Goal: Transaction & Acquisition: Purchase product/service

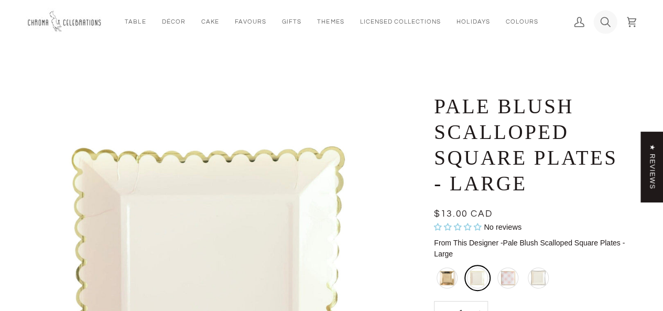
click at [605, 20] on icon at bounding box center [606, 22] width 10 height 10
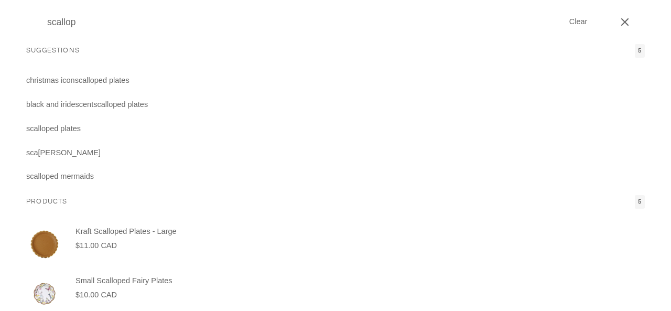
type input "scallop"
click at [26, 0] on button "Search" at bounding box center [34, 22] width 16 height 44
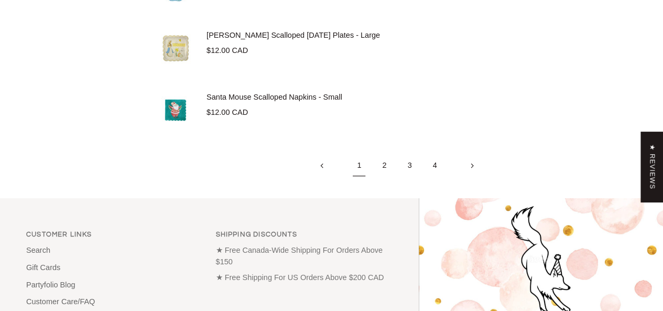
scroll to position [3142, 0]
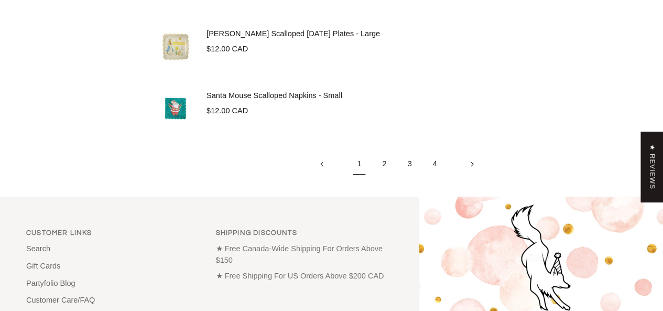
click at [385, 162] on link "2" at bounding box center [384, 164] width 25 height 22
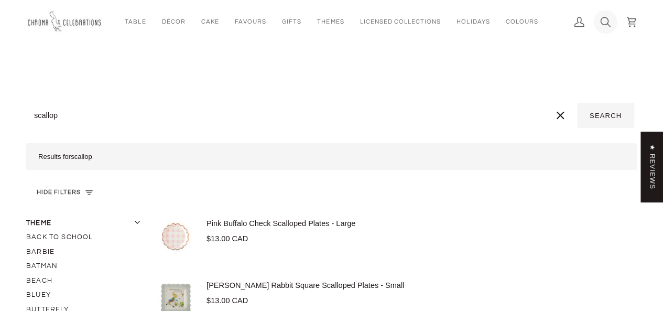
click at [604, 19] on icon at bounding box center [606, 22] width 10 height 10
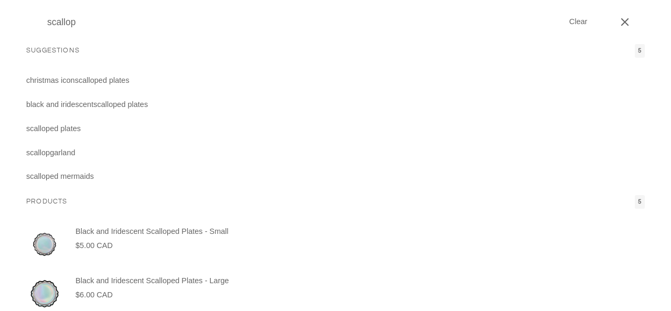
click at [387, 32] on input "scallop" at bounding box center [303, 22] width 522 height 44
type input "scallop"
type input "scallop p"
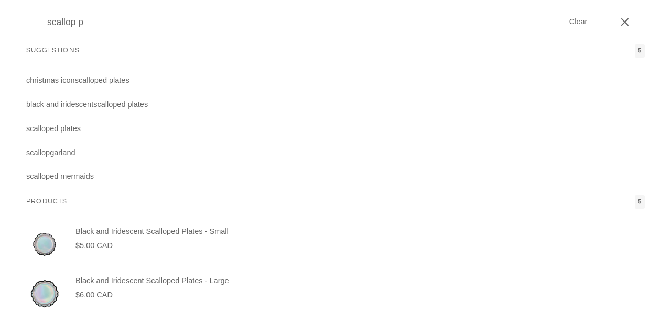
type input "scallop pl"
type input "scallop pla"
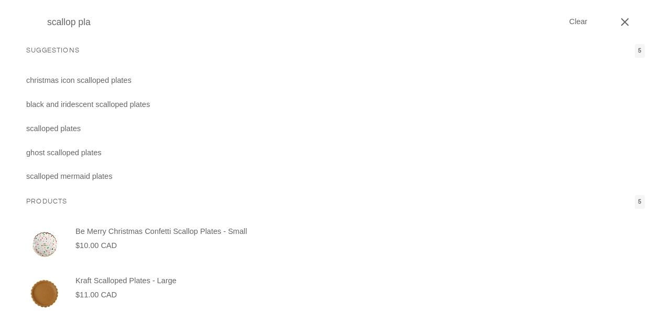
type input "scallop plat"
type input "scallop plate"
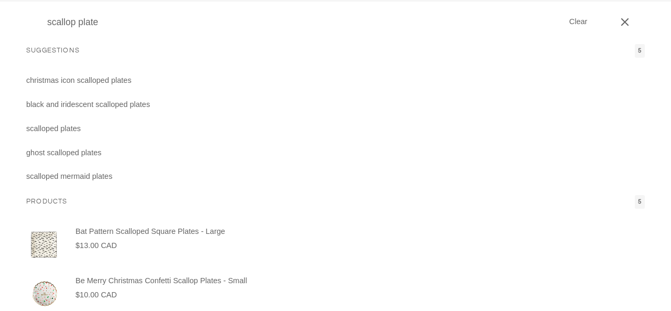
type input "scallop plate"
click at [26, 0] on button "Search" at bounding box center [34, 22] width 16 height 44
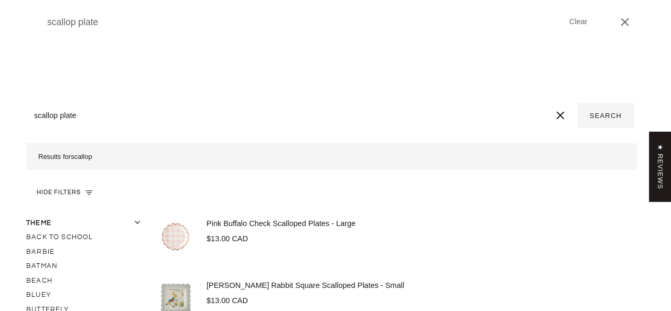
click at [624, 19] on icon "Close" at bounding box center [625, 22] width 13 height 13
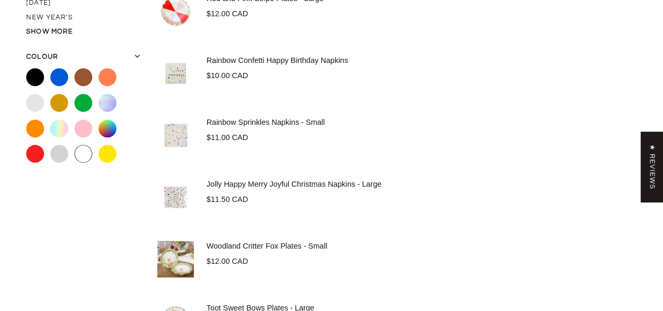
scroll to position [483, 0]
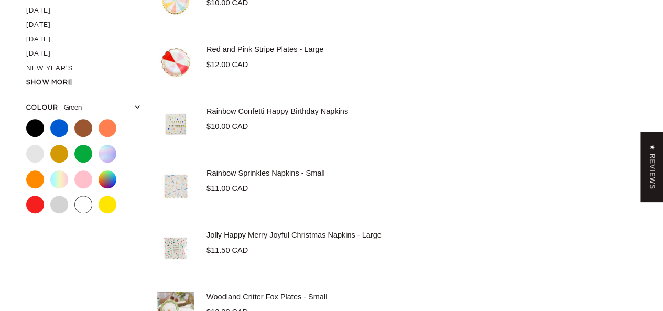
click at [88, 153] on label "Green" at bounding box center [83, 154] width 18 height 18
click at [74, 145] on input "Green" at bounding box center [74, 145] width 0 height 0
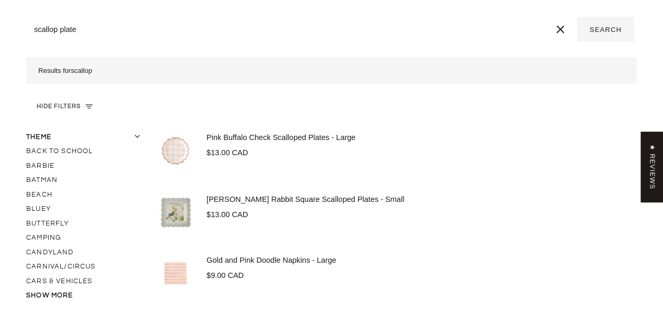
scroll to position [81, 0]
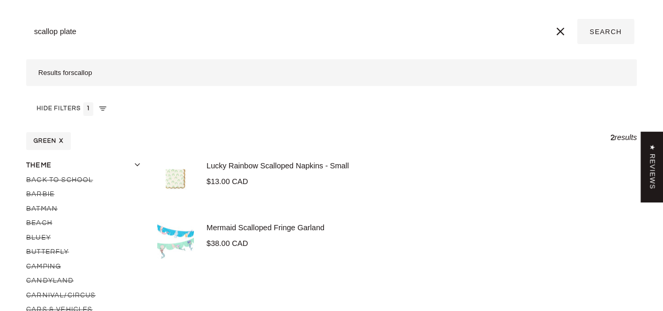
scroll to position [81, 0]
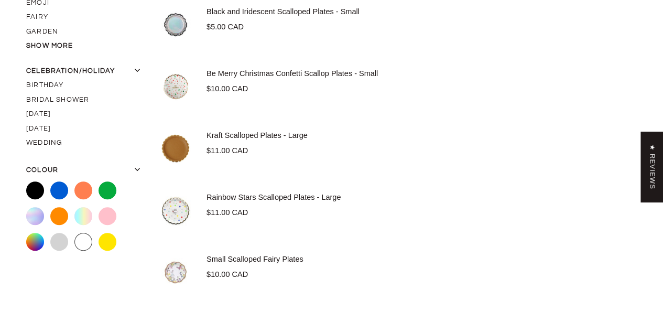
scroll to position [348, 0]
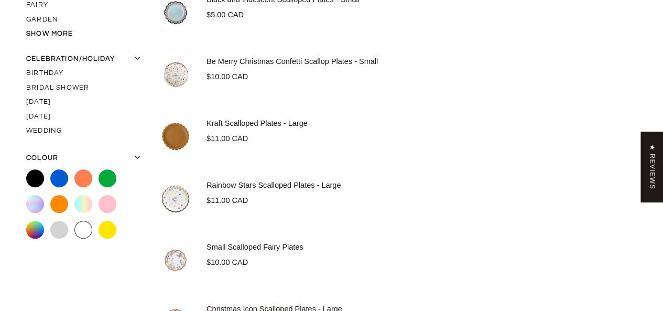
click at [275, 122] on link "Kraft Scalloped Plates - Large" at bounding box center [257, 123] width 101 height 8
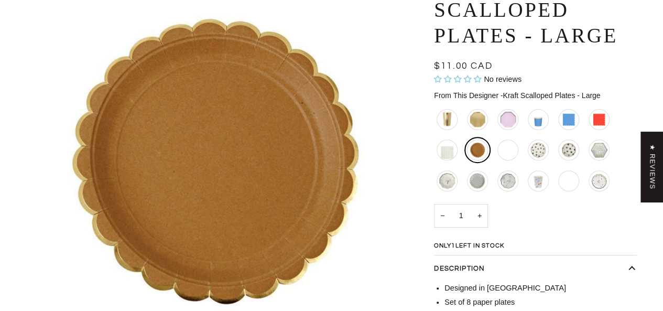
scroll to position [84, 0]
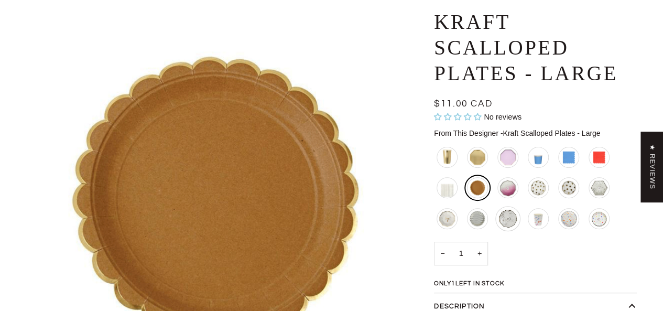
click at [512, 223] on div "Marbled Cake Plates - Small" at bounding box center [508, 218] width 25 height 25
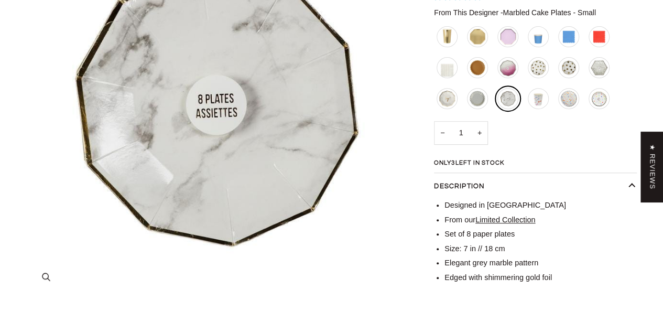
scroll to position [180, 0]
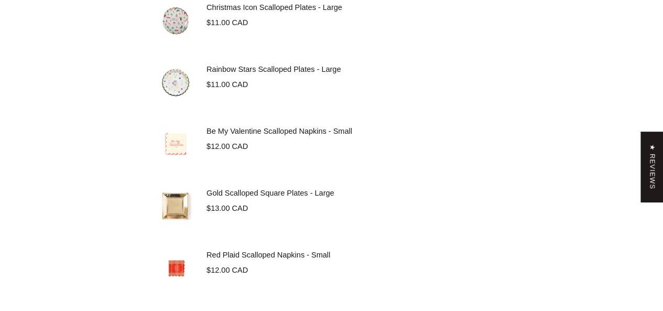
scroll to position [1126, 0]
click at [240, 190] on link "Gold Scalloped Square Plates - Large" at bounding box center [270, 193] width 127 height 8
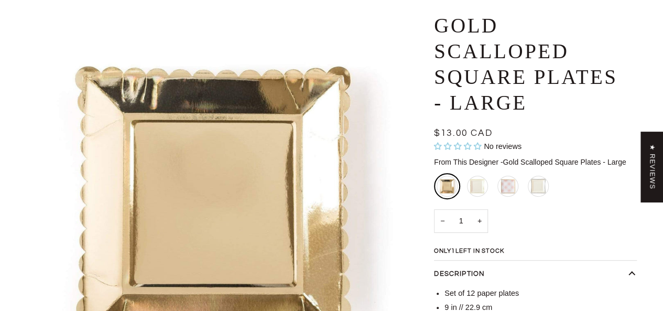
scroll to position [77, 0]
